Goal: Find specific page/section: Find specific page/section

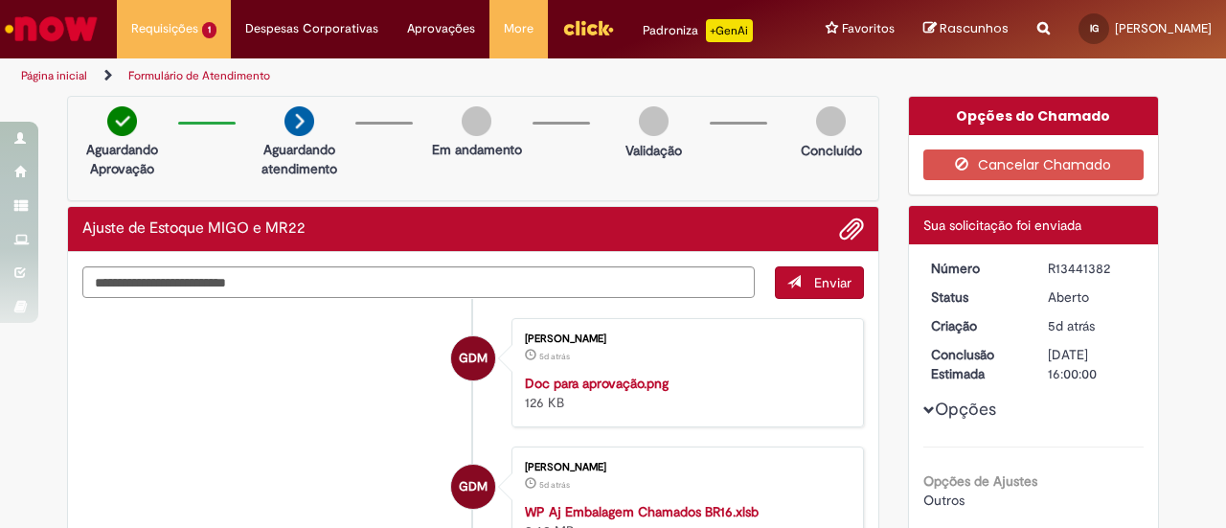
click at [29, 24] on img "Ir para a Homepage" at bounding box center [51, 29] width 99 height 38
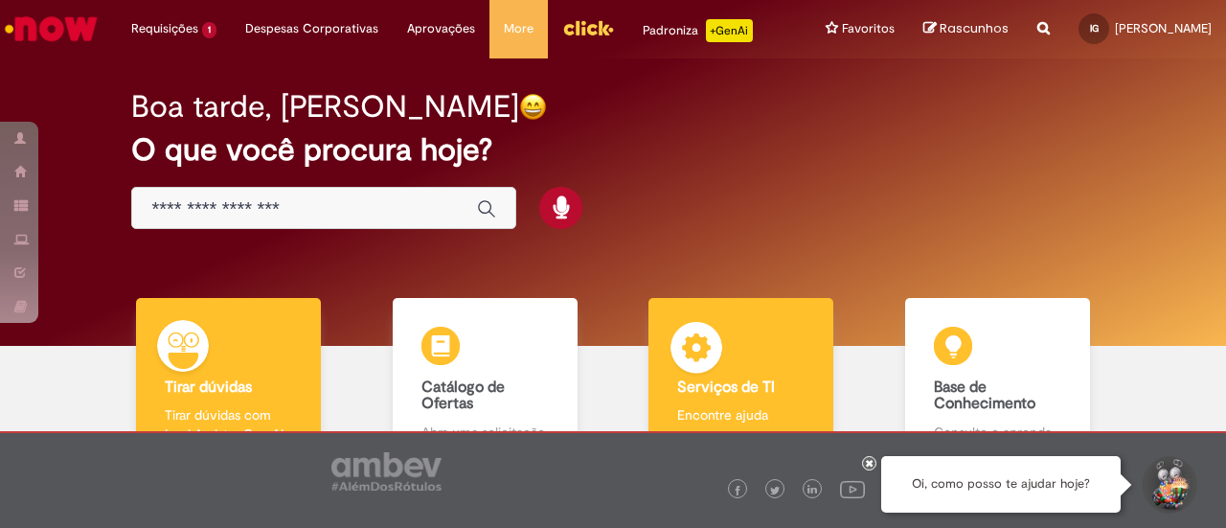
click at [760, 346] on div "Serviços de TI Serviços de TI Encontre ajuda" at bounding box center [740, 381] width 185 height 166
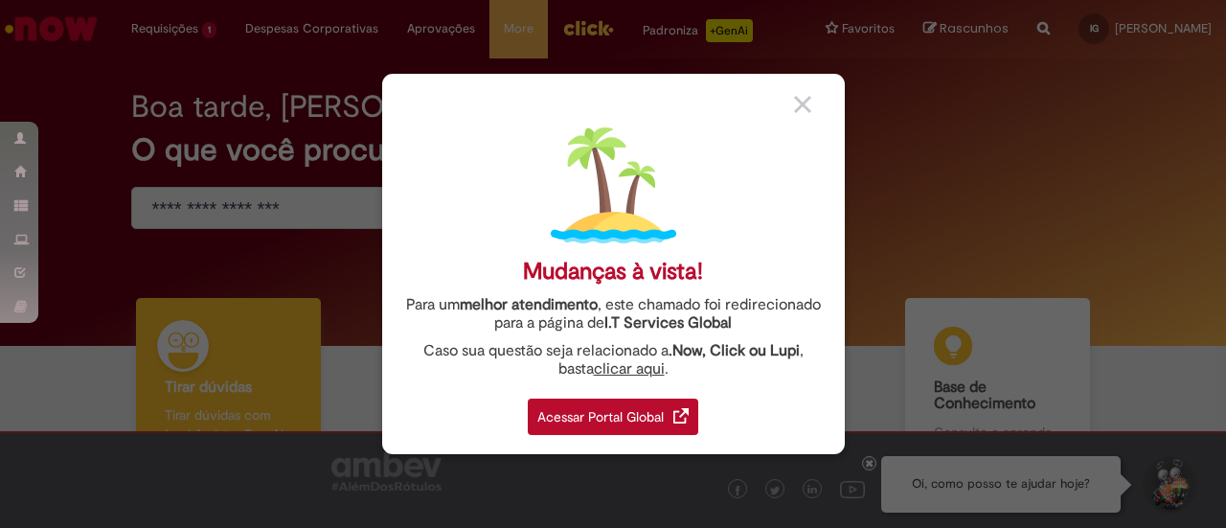
click at [642, 411] on div "Acessar Portal Global" at bounding box center [613, 416] width 170 height 36
